Goal: Task Accomplishment & Management: Manage account settings

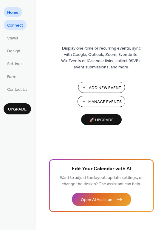
click at [9, 25] on span "Connect" at bounding box center [15, 25] width 16 height 6
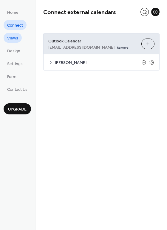
click at [9, 37] on span "Views" at bounding box center [12, 38] width 11 height 6
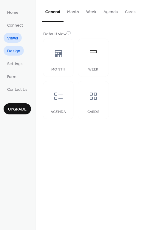
click at [11, 51] on span "Design" at bounding box center [13, 51] width 13 height 6
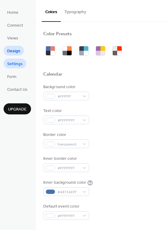
click at [10, 61] on span "Settings" at bounding box center [15, 64] width 16 height 6
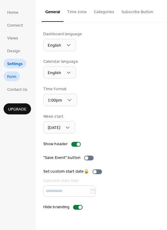
click at [11, 79] on span "Form" at bounding box center [11, 77] width 9 height 6
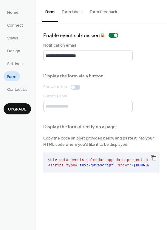
click at [72, 87] on div at bounding box center [73, 87] width 4 height 4
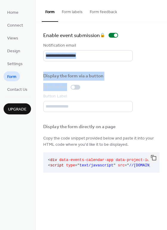
drag, startPoint x: 164, startPoint y: 58, endPoint x: 164, endPoint y: 88, distance: 29.8
click at [164, 88] on div "**********" at bounding box center [101, 102] width 131 height 161
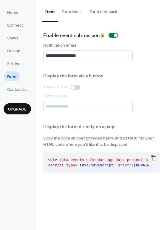
click at [152, 96] on div "**********" at bounding box center [101, 90] width 116 height 43
click at [69, 15] on button "Form labels" at bounding box center [72, 10] width 28 height 21
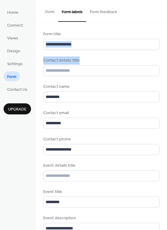
drag, startPoint x: 164, startPoint y: 39, endPoint x: 161, endPoint y: 64, distance: 24.9
click at [156, 64] on div "Contact details title" at bounding box center [101, 66] width 116 height 19
